Goal: Transaction & Acquisition: Purchase product/service

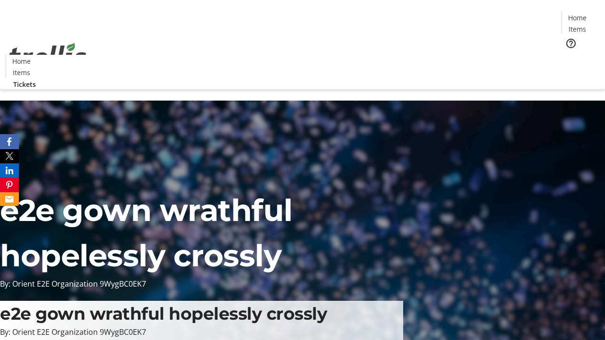
click at [569, 55] on span "Tickets" at bounding box center [580, 60] width 23 height 10
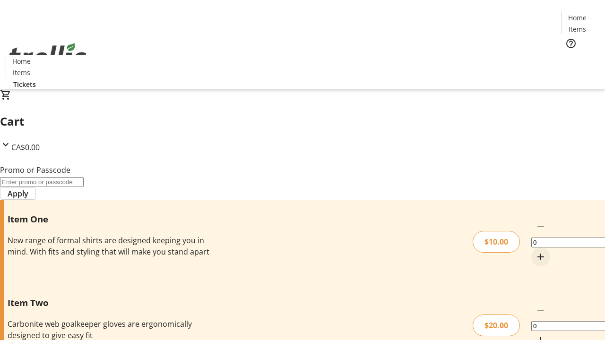
click at [535, 251] on mat-icon "Increment by one" at bounding box center [540, 256] width 11 height 11
type input "1"
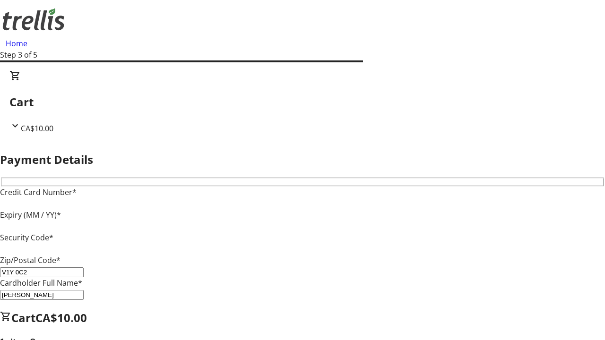
type input "V1Y 0C2"
